Goal: Information Seeking & Learning: Learn about a topic

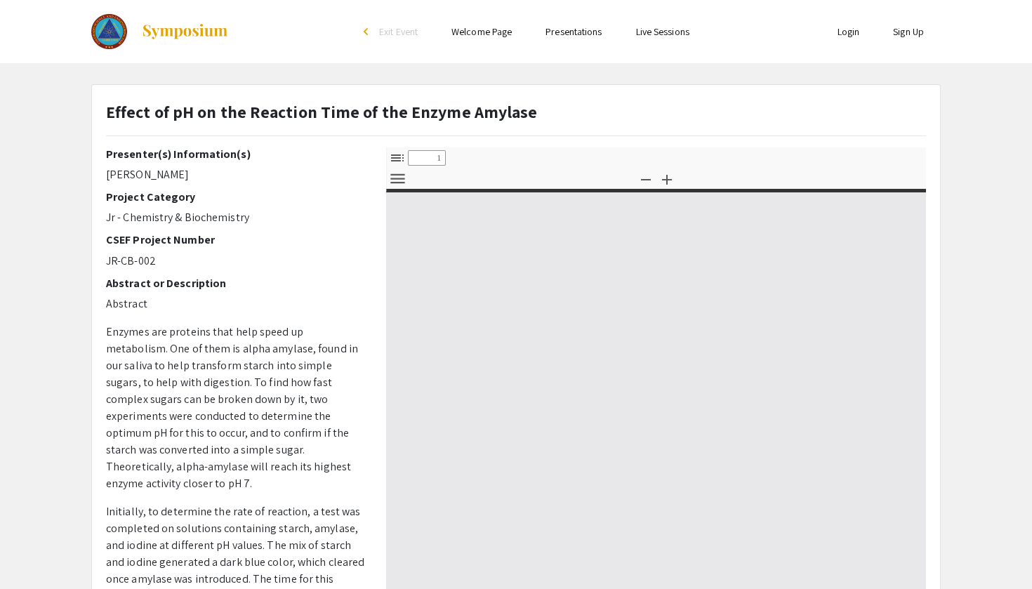
select select "custom"
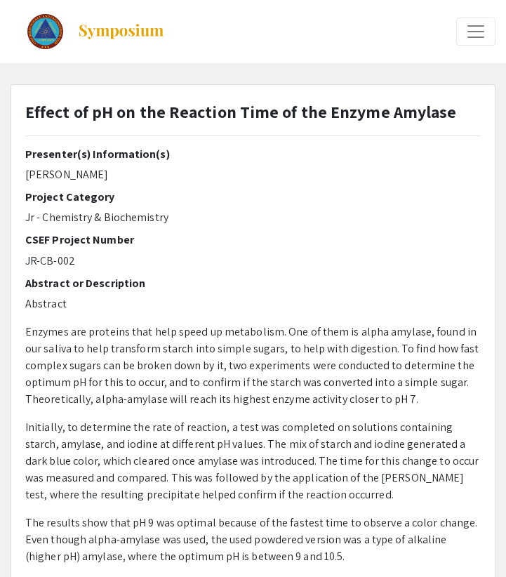
type input "0"
select select "custom"
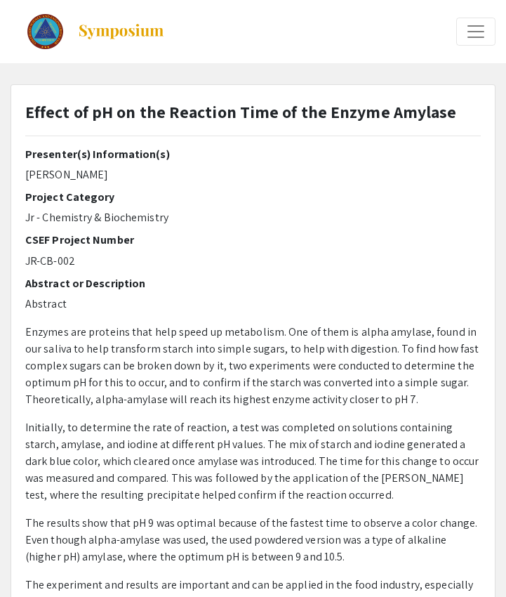
type input "1"
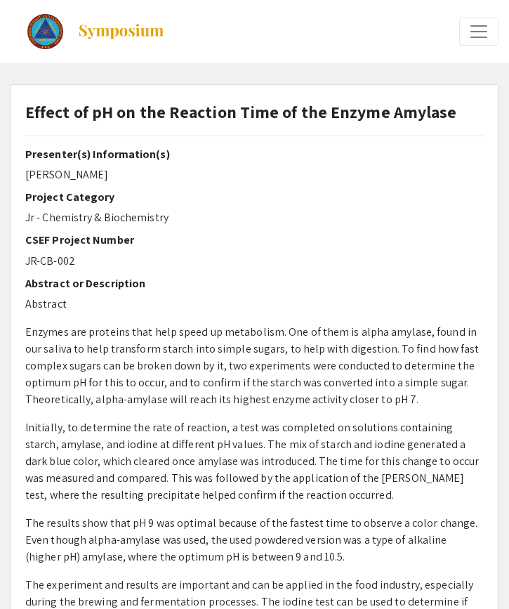
select select "page-width"
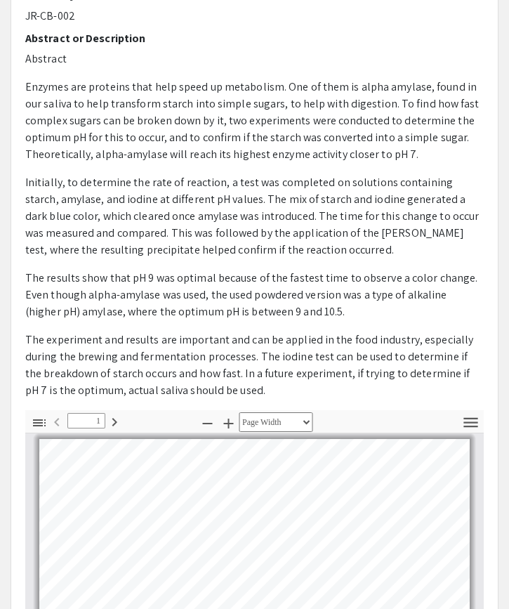
scroll to position [15, 0]
click at [160, 290] on p "The results show that pH 9 was optimal because of the fastest time to observe a…" at bounding box center [254, 295] width 459 height 51
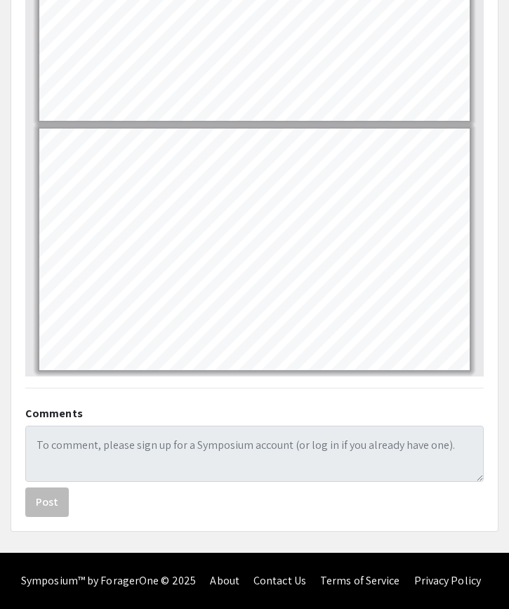
scroll to position [754, 0]
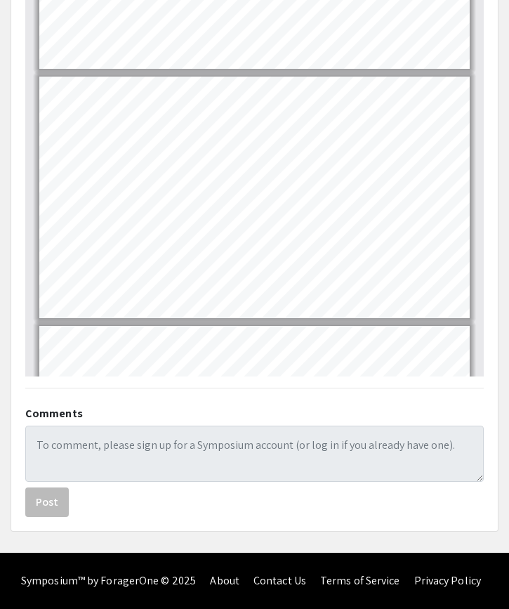
type input "1"
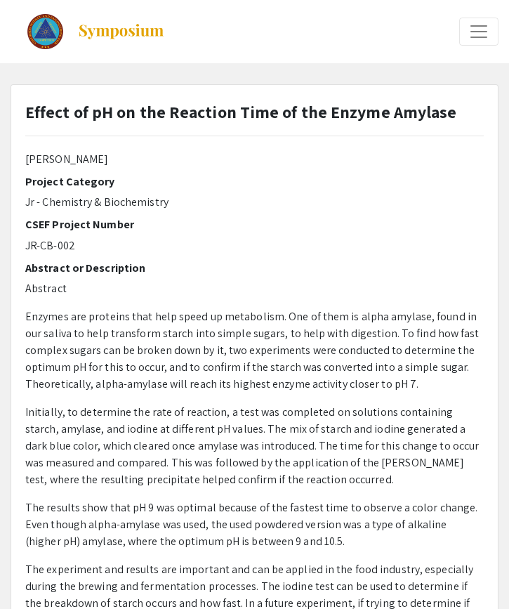
scroll to position [0, 0]
click at [466, 32] on button "Expand or Collapse Menu" at bounding box center [478, 32] width 39 height 28
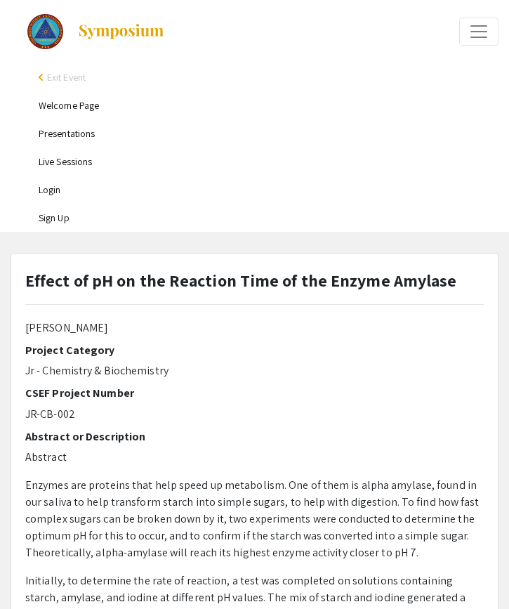
click at [81, 111] on link "Welcome Page" at bounding box center [69, 105] width 60 height 13
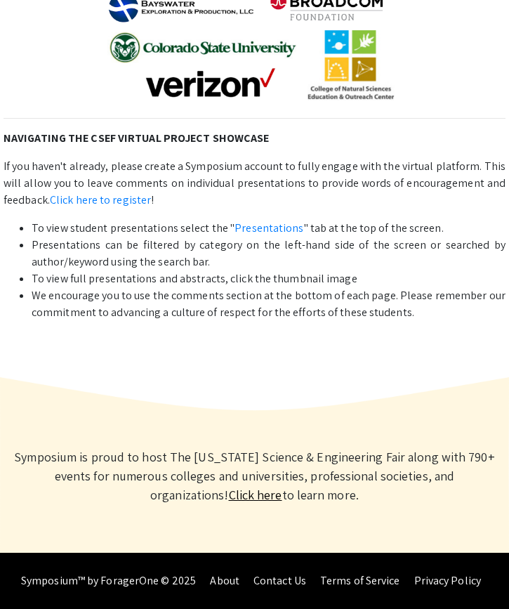
scroll to position [607, 0]
click at [232, 579] on link "About" at bounding box center [224, 580] width 29 height 15
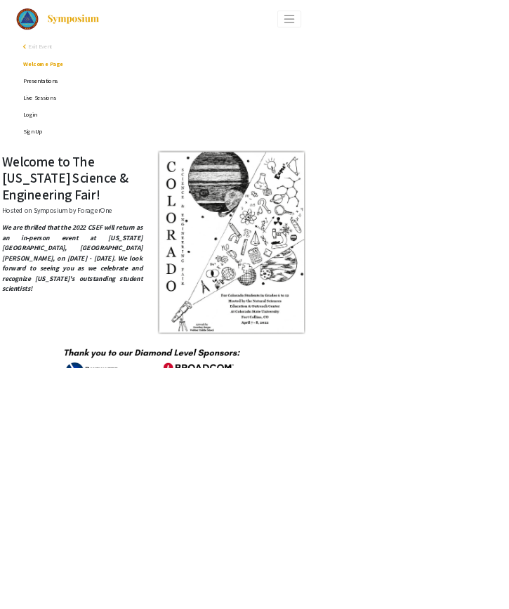
scroll to position [0, 0]
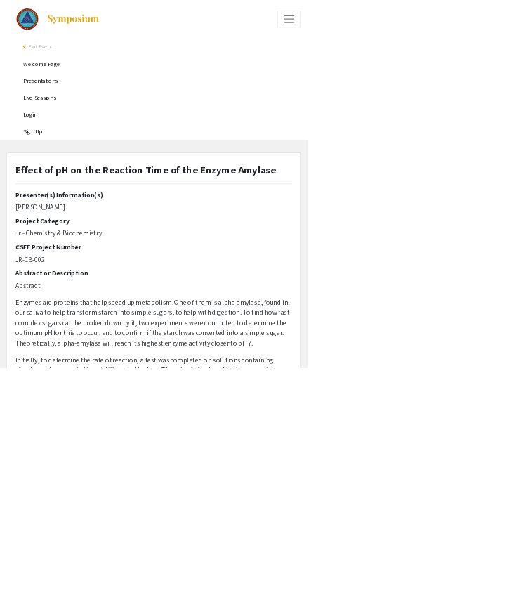
select select "page-width"
click at [509, 270] on html "arrow_back_ios Exit Event Welcome Page Presentations Live Sessions Login Sign U…" at bounding box center [254, 304] width 509 height 609
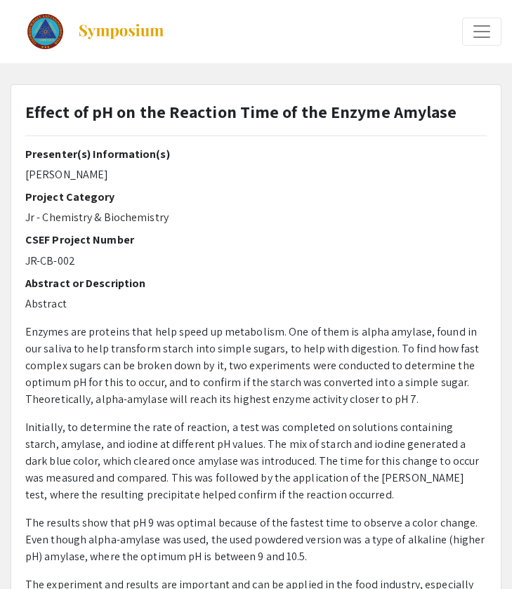
scroll to position [0, 0]
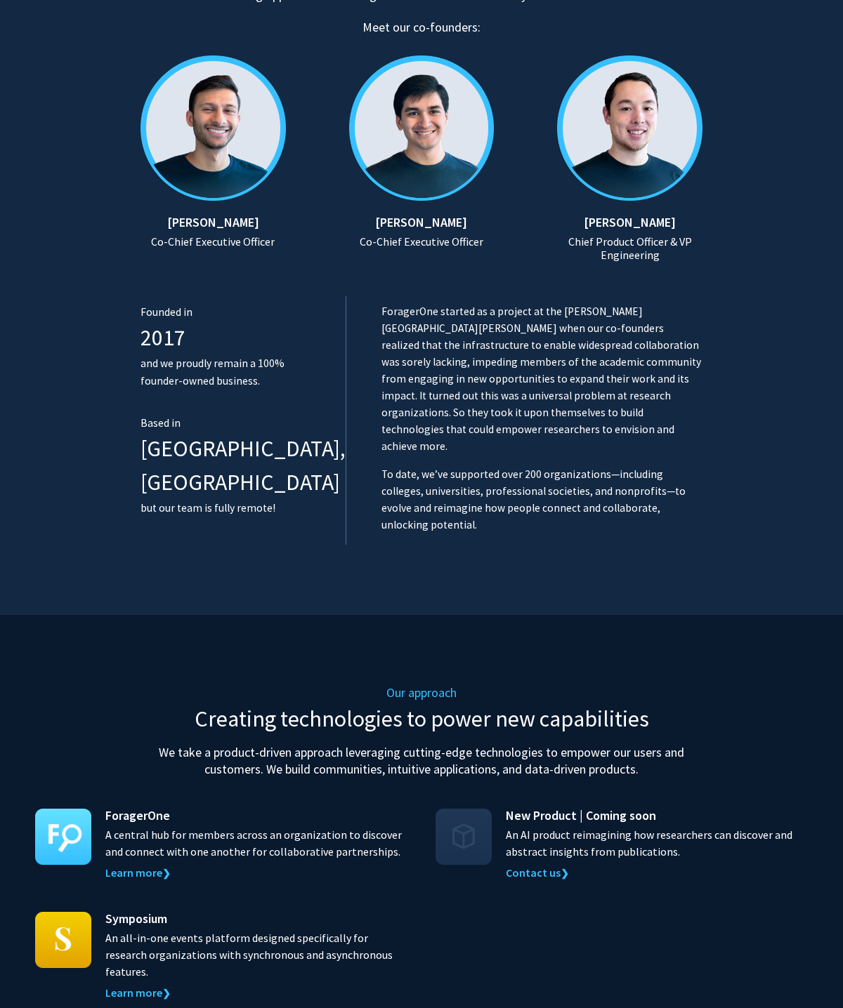
scroll to position [572, 0]
